Goal: Information Seeking & Learning: Understand process/instructions

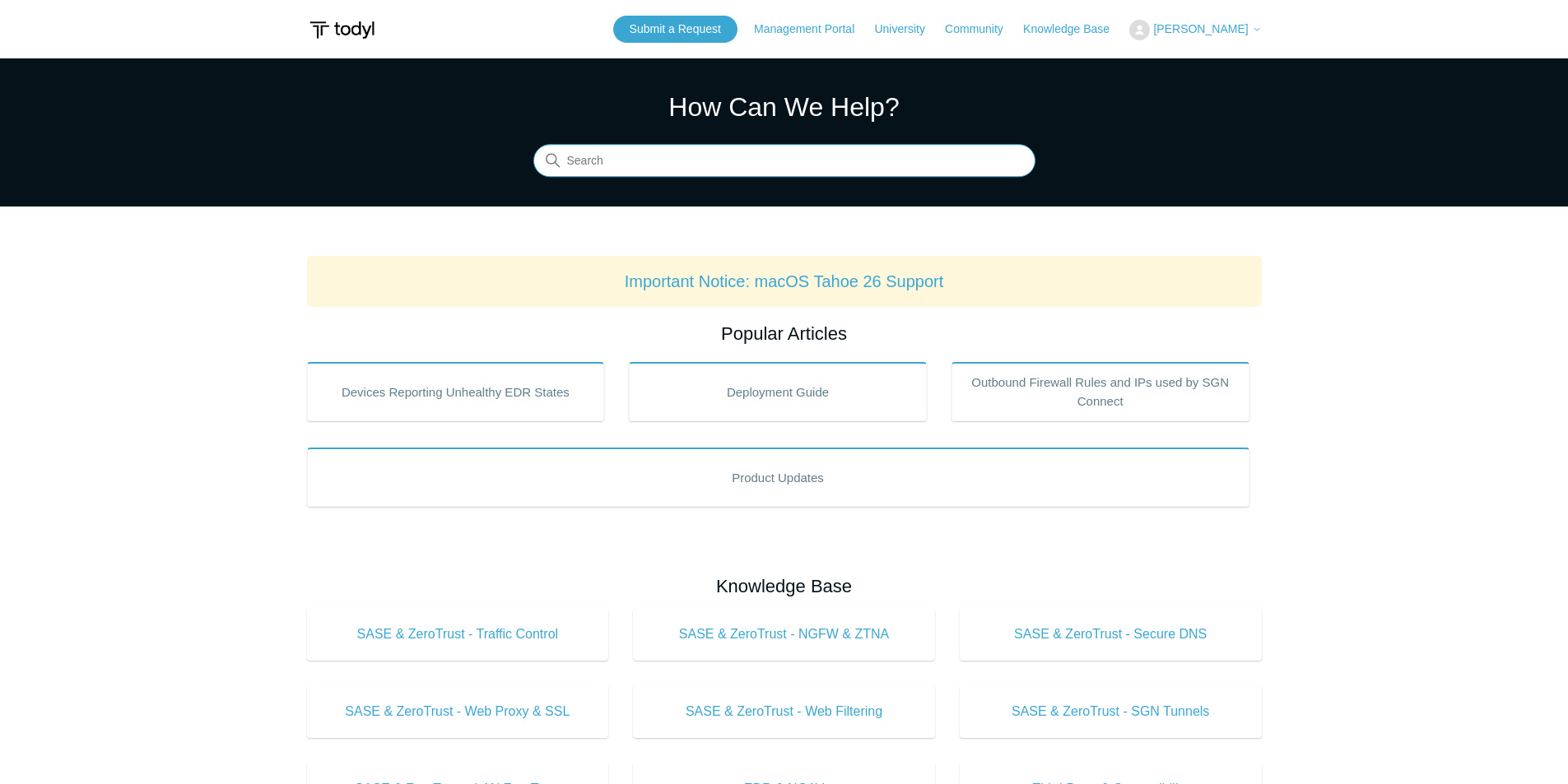
click at [713, 158] on input "Search" at bounding box center [784, 161] width 502 height 33
type input "uninstall [PERSON_NAME]"
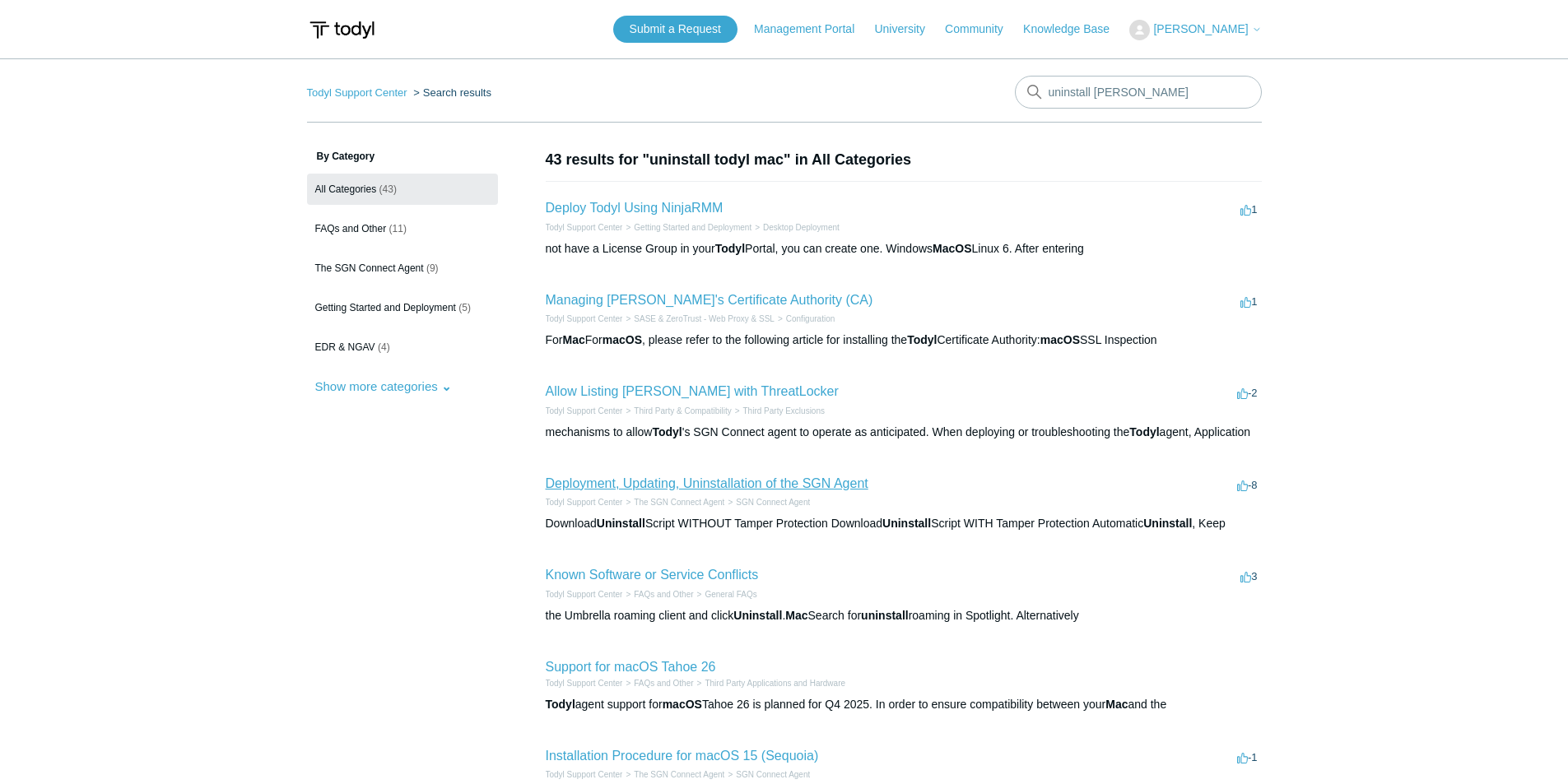
click at [778, 487] on link "Deployment, Updating, Uninstallation of the SGN Agent" at bounding box center [707, 484] width 323 height 14
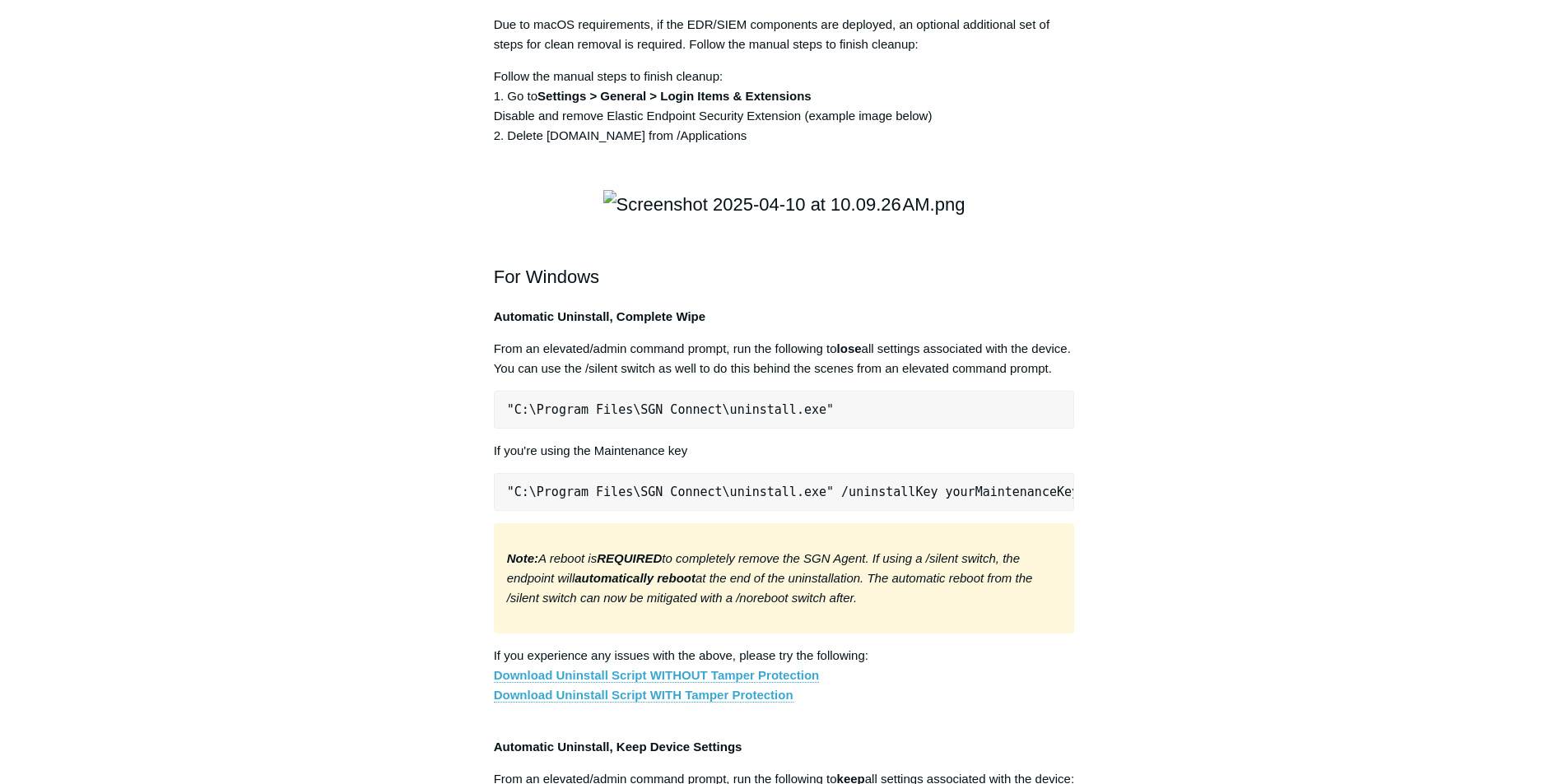
scroll to position [2223, 0]
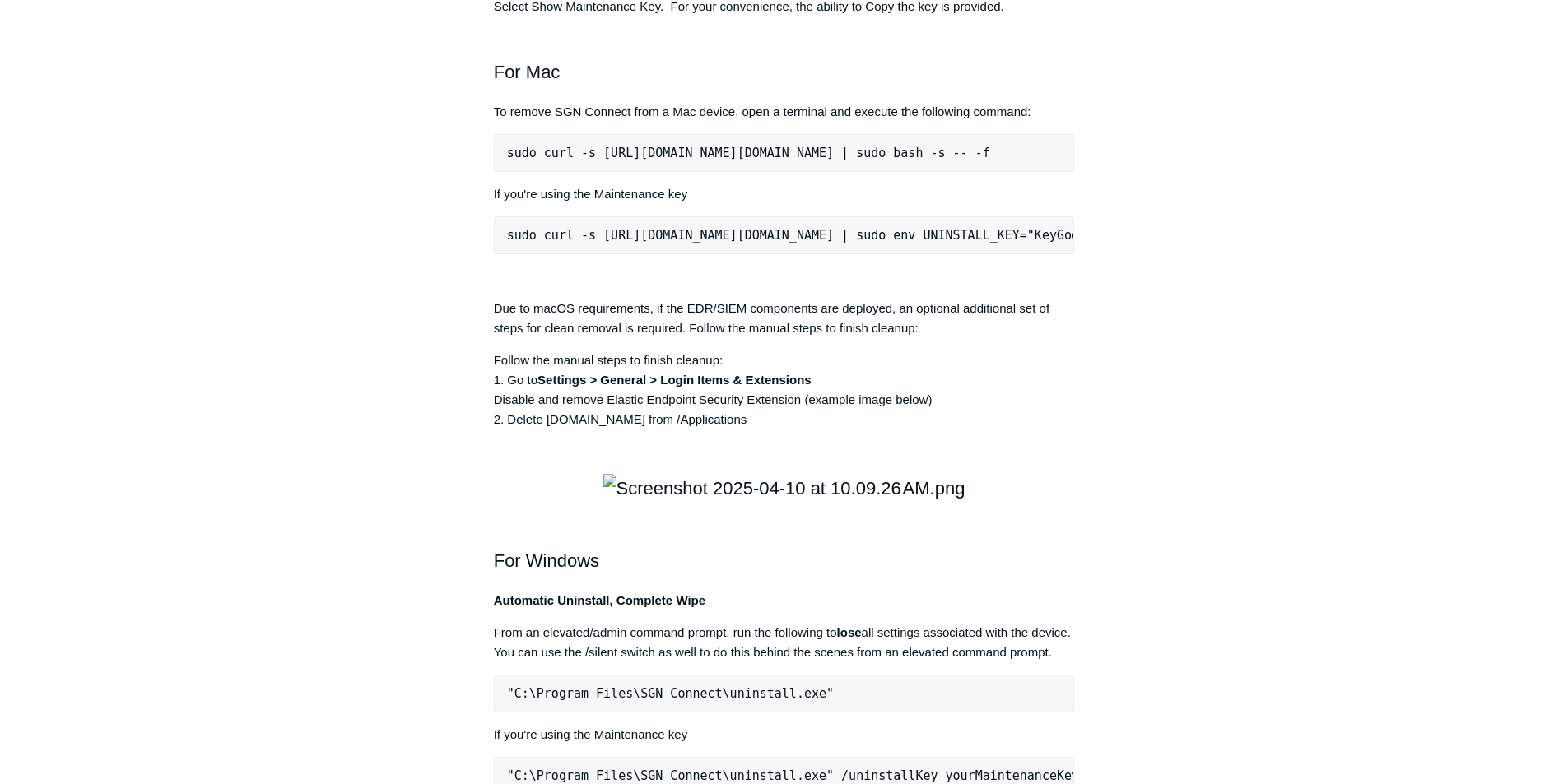
drag, startPoint x: 509, startPoint y: 391, endPoint x: 1066, endPoint y: 381, distance: 557.1
click at [1066, 172] on pre "sudo curl -s [URL][DOMAIN_NAME][DOMAIN_NAME] | sudo bash -s -- -f" at bounding box center [784, 152] width 581 height 38
copy pre "sudo curl -s [URL][DOMAIN_NAME][DOMAIN_NAME] | sudo bash -s -- -f"
